Goal: Entertainment & Leisure: Consume media (video, audio)

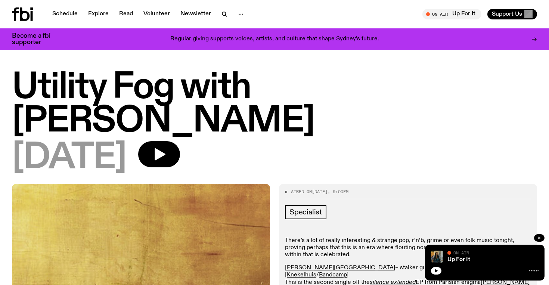
click at [118, 95] on h1 "Utility Fog with [PERSON_NAME]" at bounding box center [274, 104] width 525 height 67
click at [94, 141] on span "[DATE]" at bounding box center [69, 158] width 114 height 34
click at [93, 10] on link "Explore" at bounding box center [99, 14] width 30 height 10
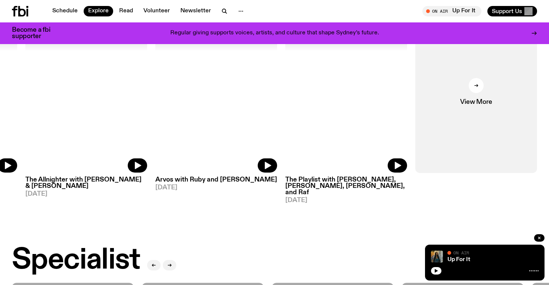
scroll to position [589, 0]
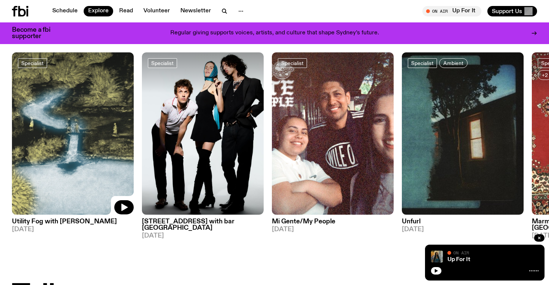
click at [75, 158] on img at bounding box center [73, 133] width 122 height 163
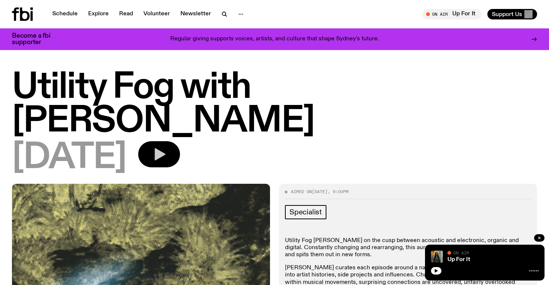
click at [179, 141] on button "button" at bounding box center [159, 154] width 42 height 26
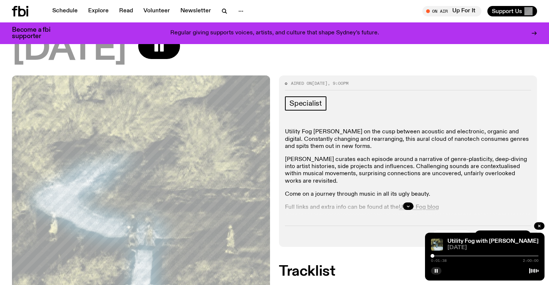
scroll to position [104, 0]
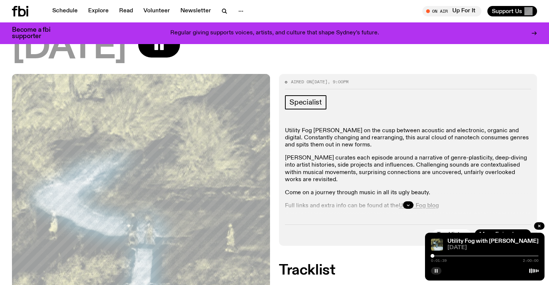
click at [438, 273] on icon "button" at bounding box center [436, 271] width 4 height 4
